Goal: Book appointment/travel/reservation

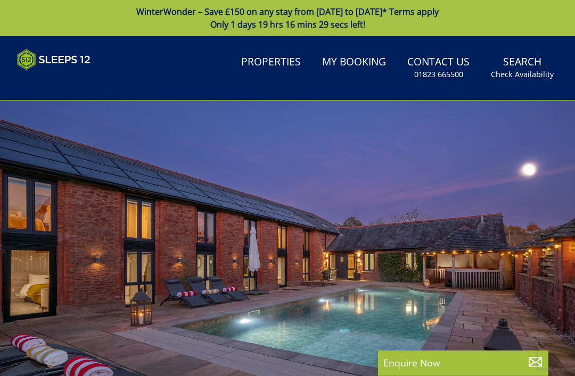
select select
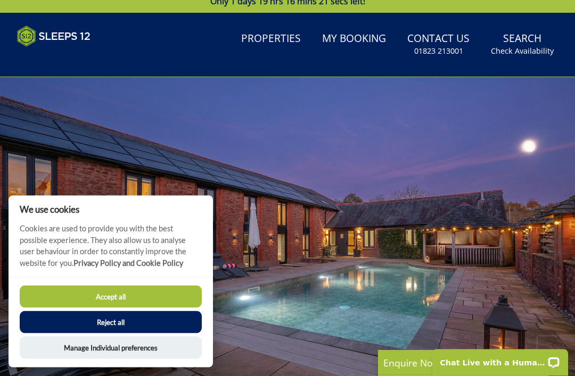
scroll to position [29, 0]
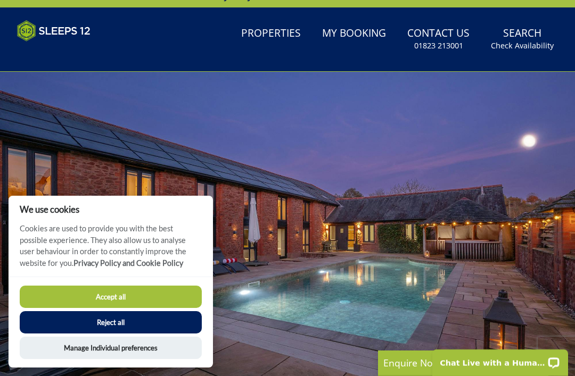
click at [117, 334] on button "Reject all" at bounding box center [111, 322] width 182 height 22
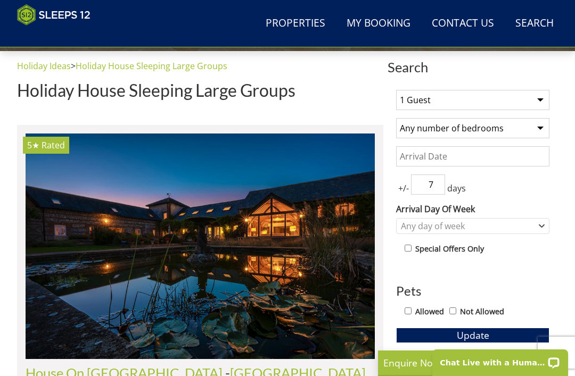
scroll to position [345, 0]
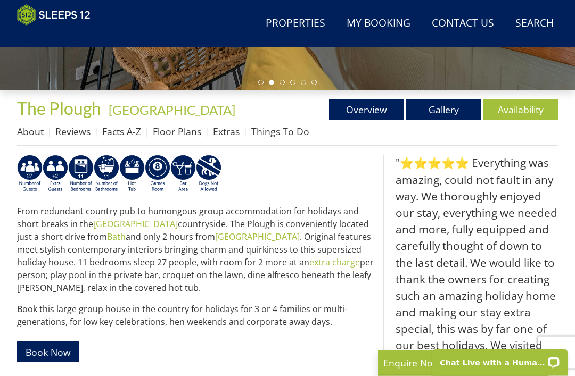
scroll to position [315, 0]
click at [447, 112] on link "Gallery" at bounding box center [443, 109] width 75 height 21
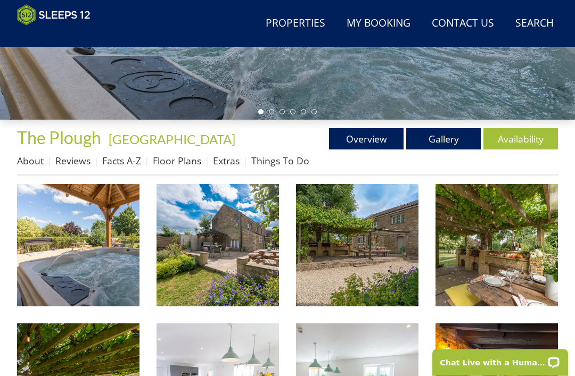
scroll to position [286, 0]
click at [103, 246] on img at bounding box center [78, 245] width 122 height 122
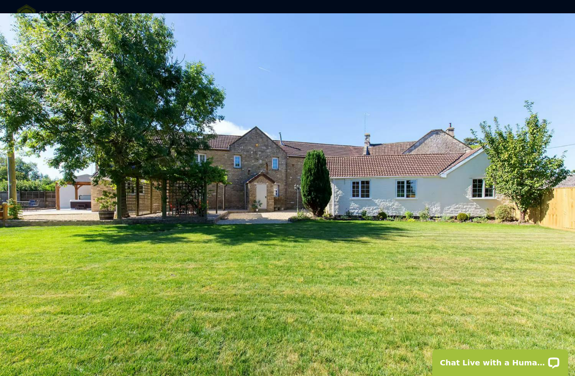
scroll to position [320, 0]
